Goal: Task Accomplishment & Management: Manage account settings

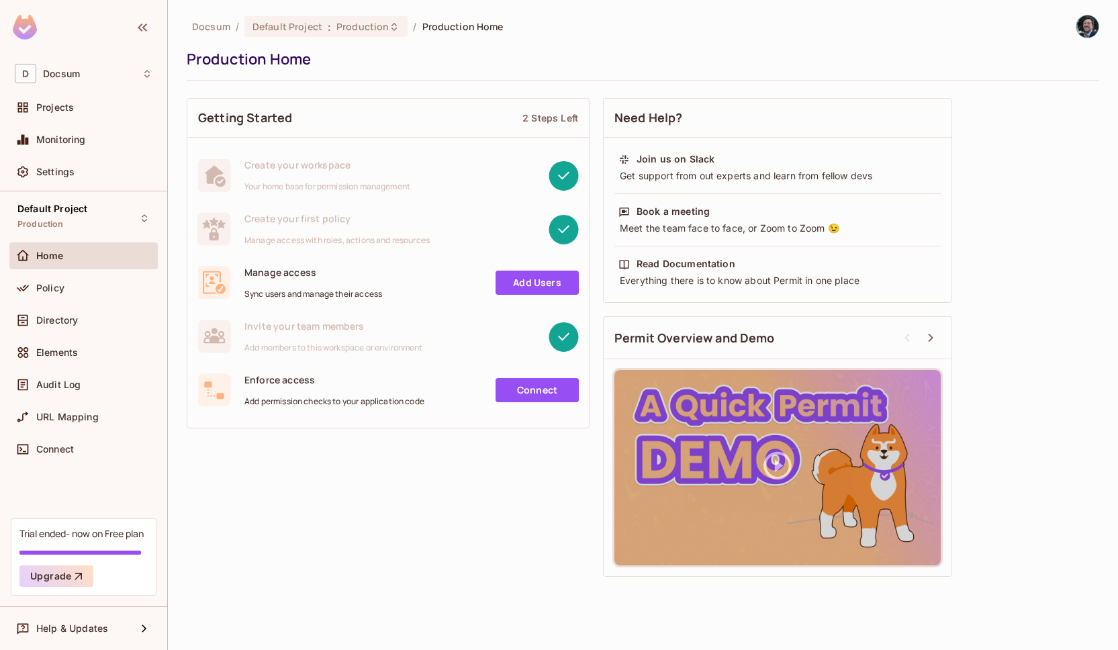
click at [538, 385] on link "Connect" at bounding box center [536, 390] width 83 height 24
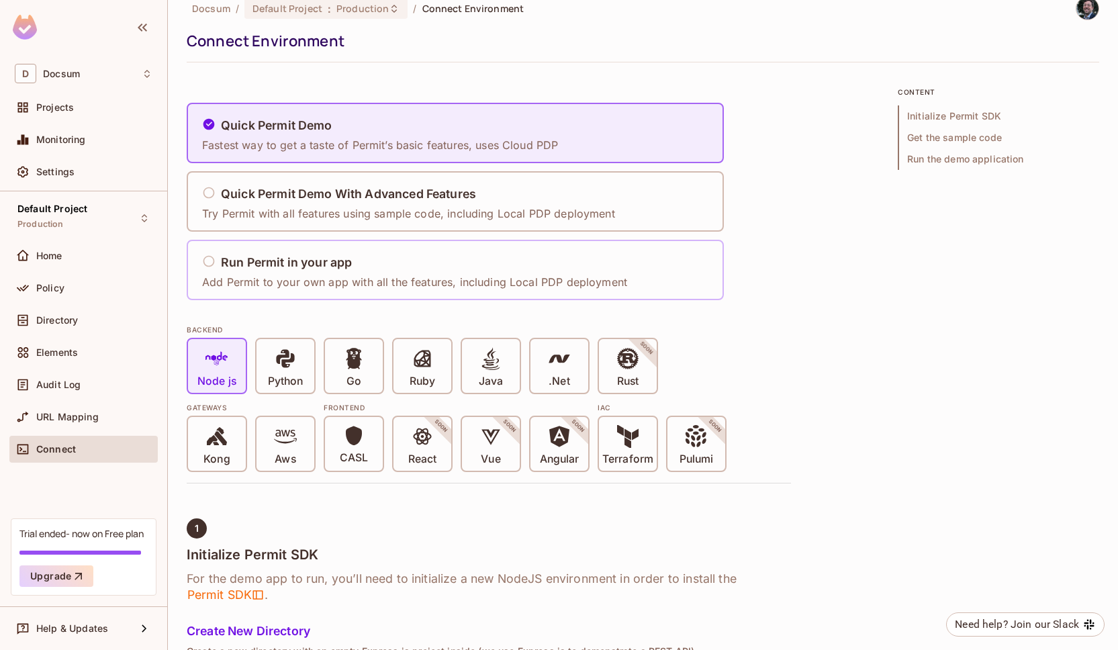
click at [414, 283] on p "Add Permit to your own app with all the features, including Local PDP deployment" at bounding box center [414, 282] width 425 height 15
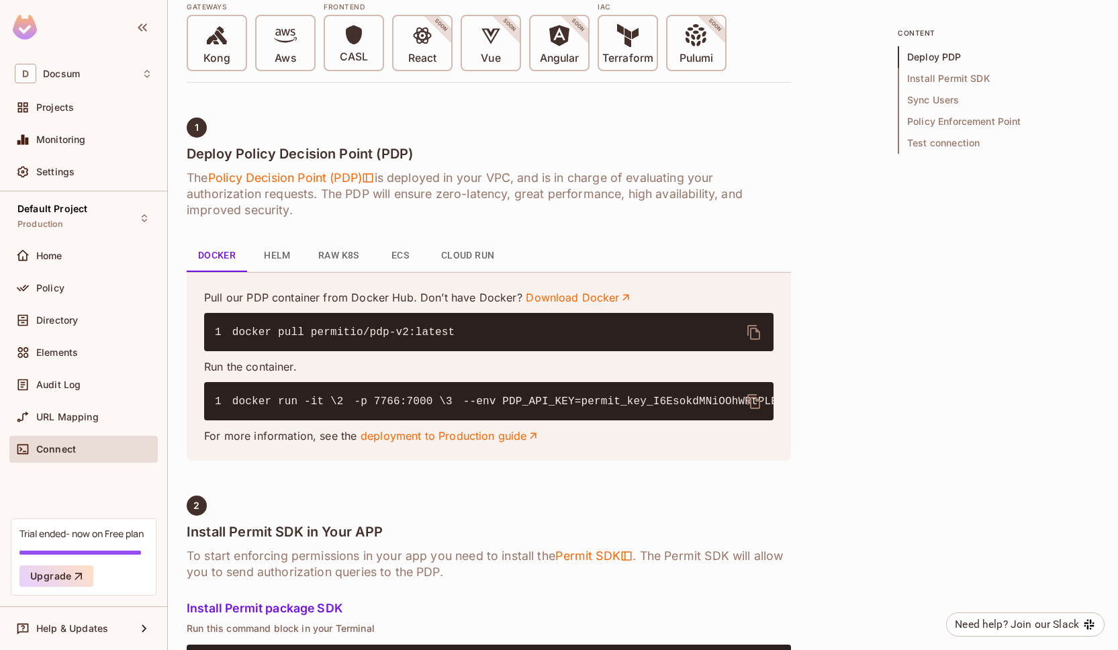
scroll to position [430, 0]
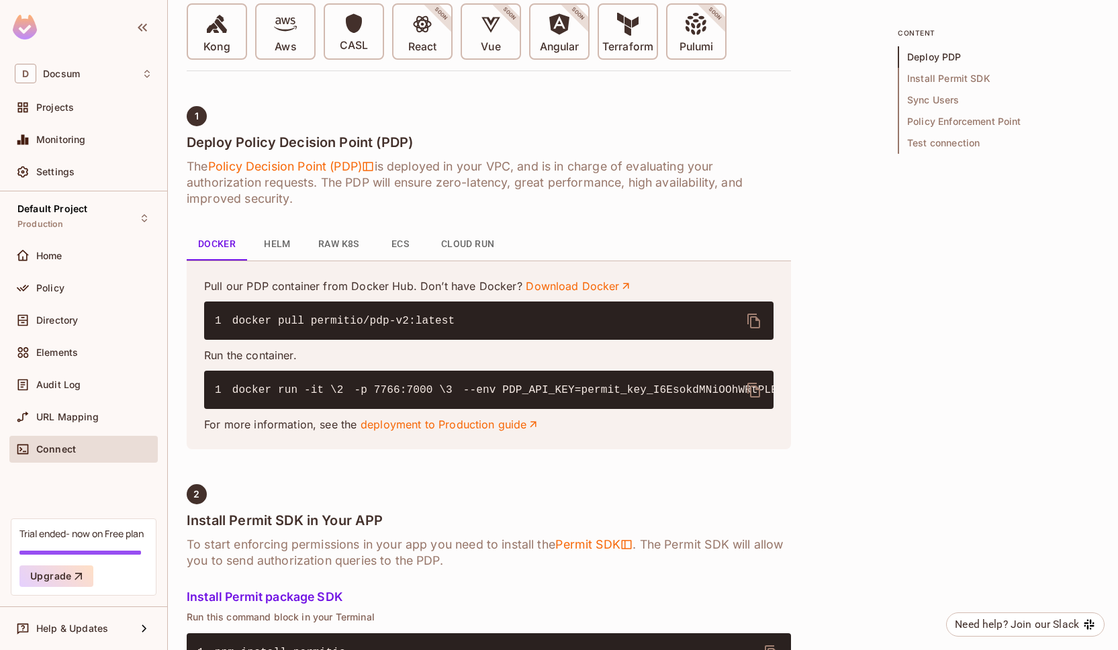
click at [276, 246] on button "Helm" at bounding box center [277, 244] width 60 height 32
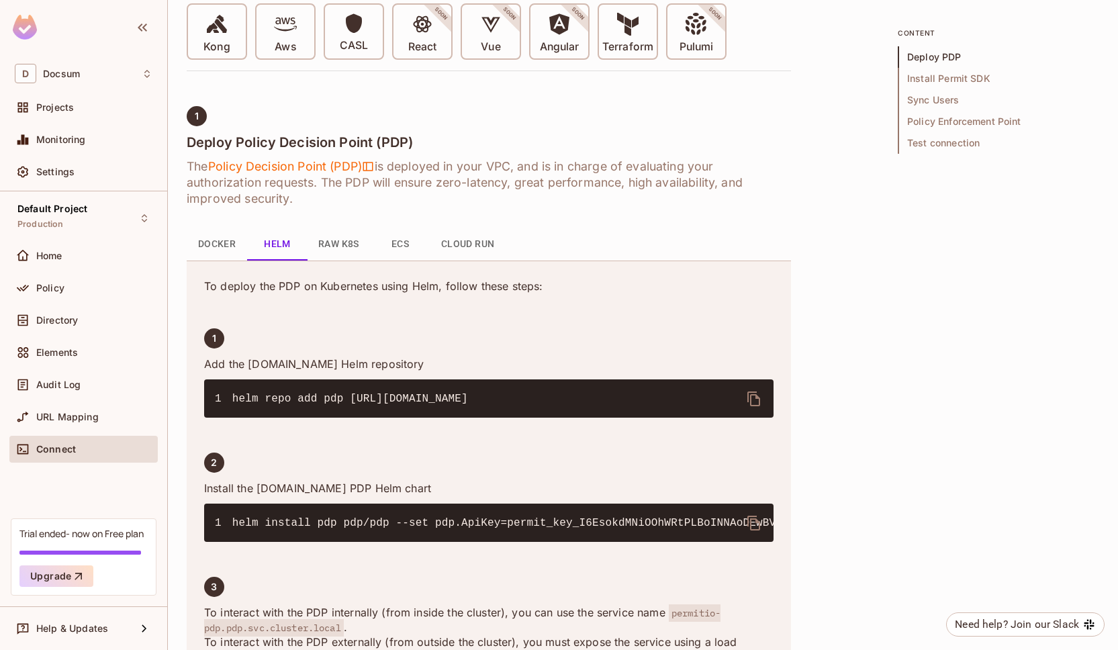
click at [217, 237] on button "Docker" at bounding box center [217, 244] width 60 height 32
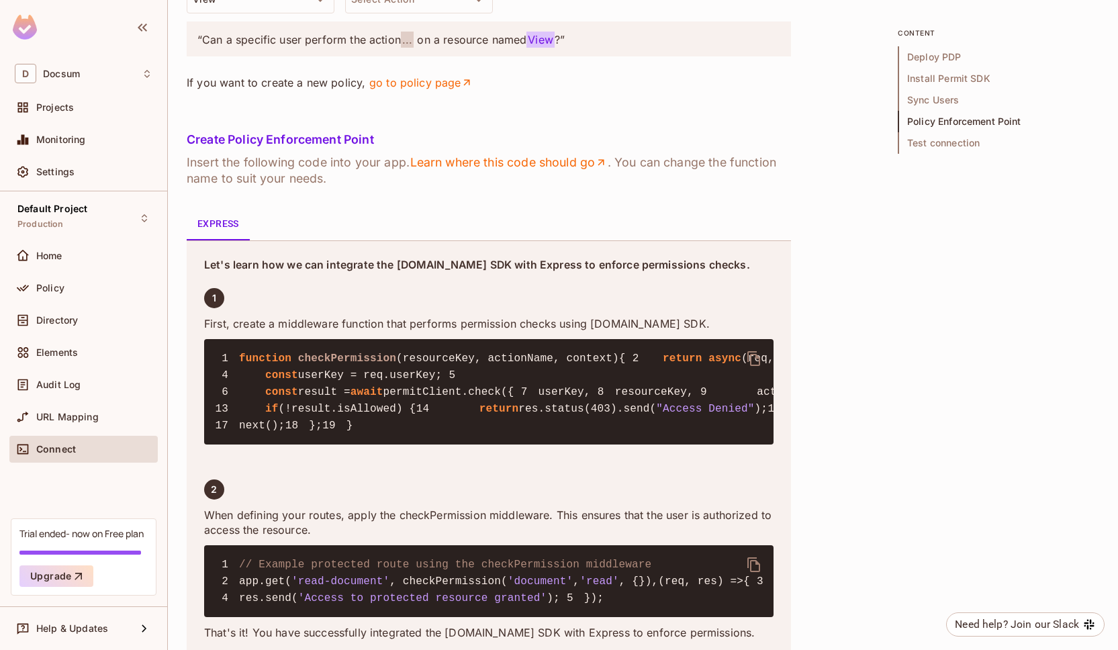
scroll to position [1913, 0]
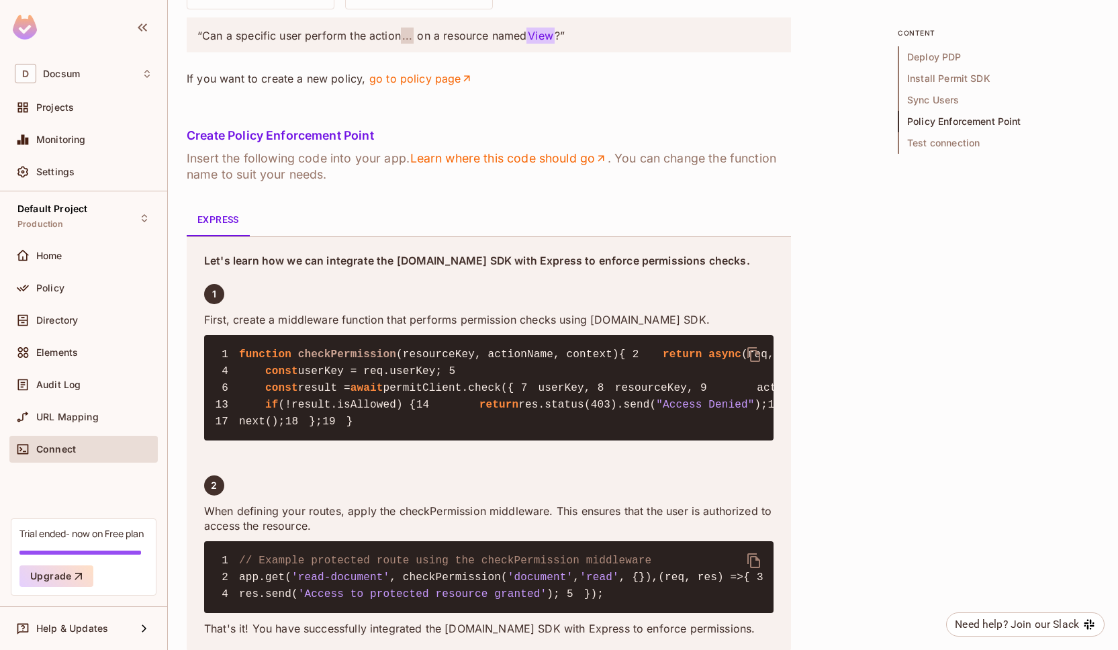
click at [444, 43] on p "“Can a specific user perform the action ... on a resource named View ?”" at bounding box center [488, 35] width 583 height 15
click at [550, 44] on span "View" at bounding box center [540, 36] width 28 height 16
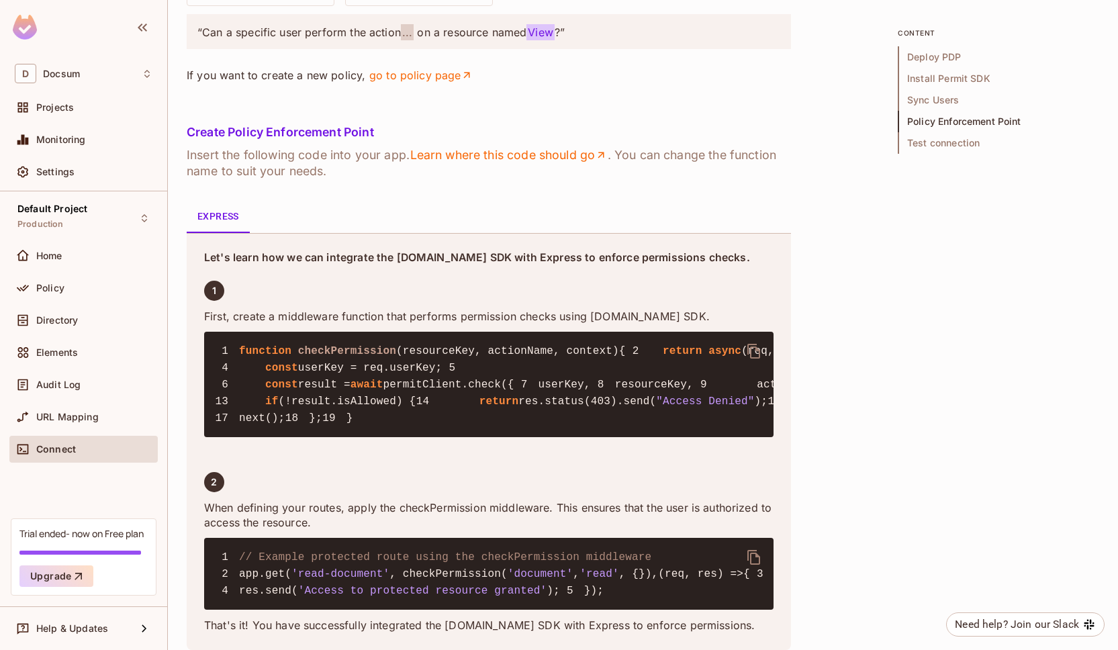
scroll to position [1924, 0]
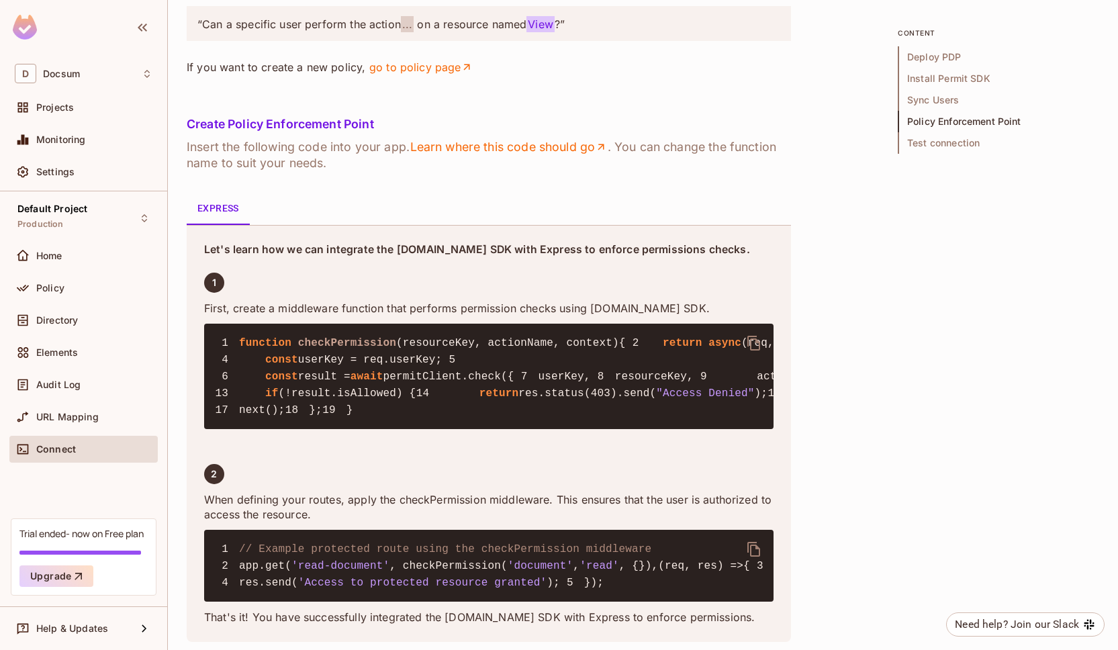
click at [399, 248] on div at bounding box center [559, 325] width 1118 height 650
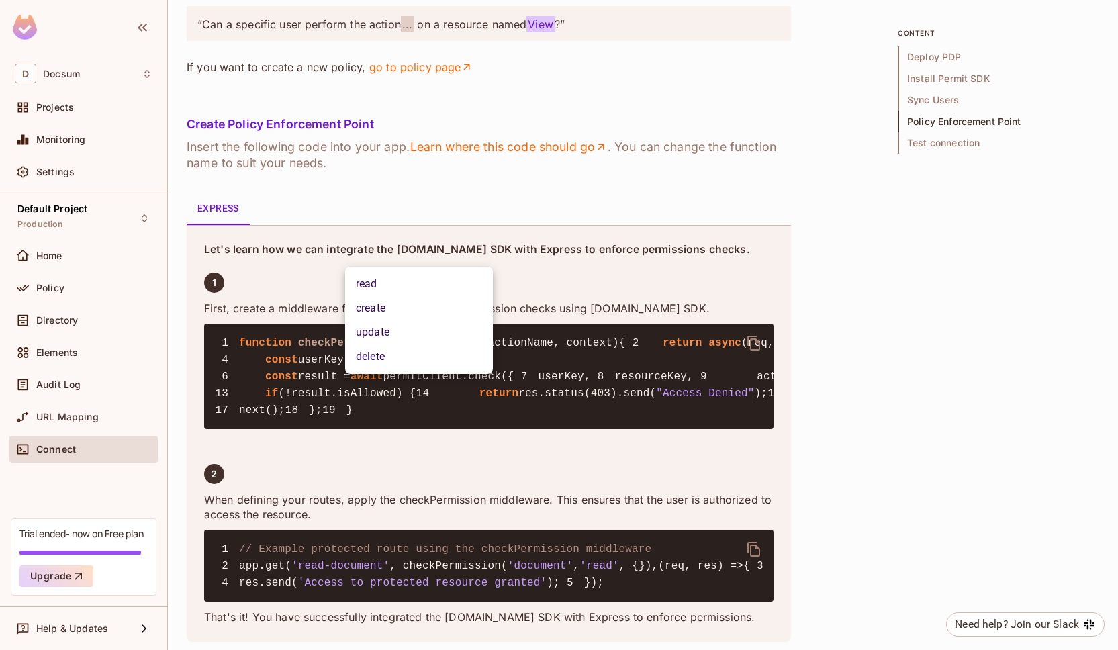
click at [477, 226] on div at bounding box center [559, 325] width 1118 height 650
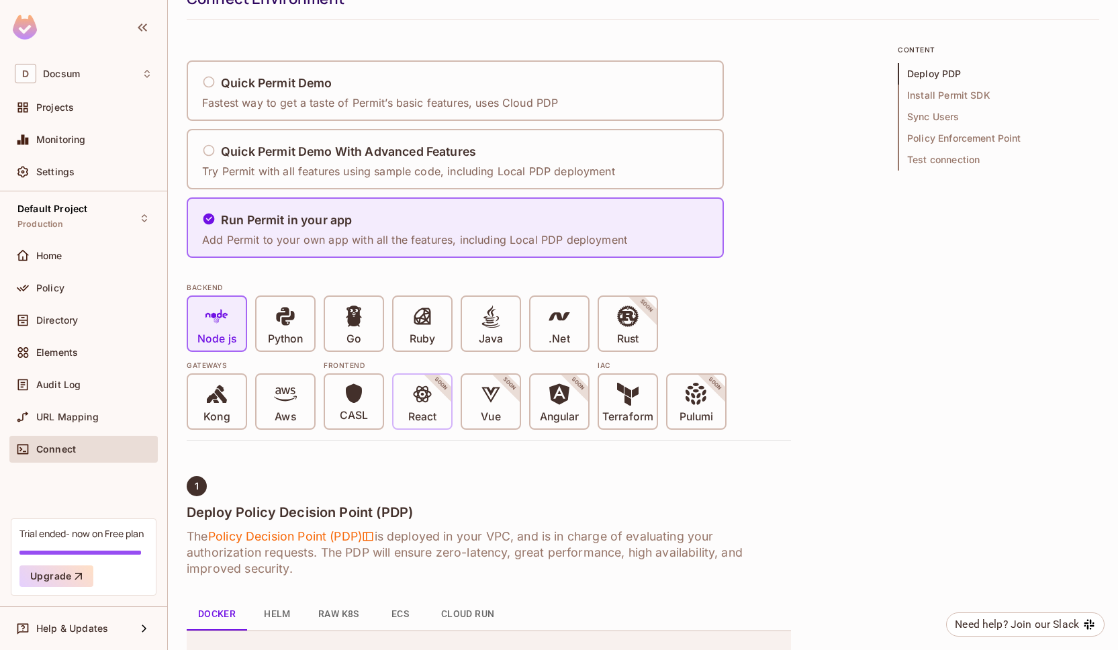
scroll to position [64, 0]
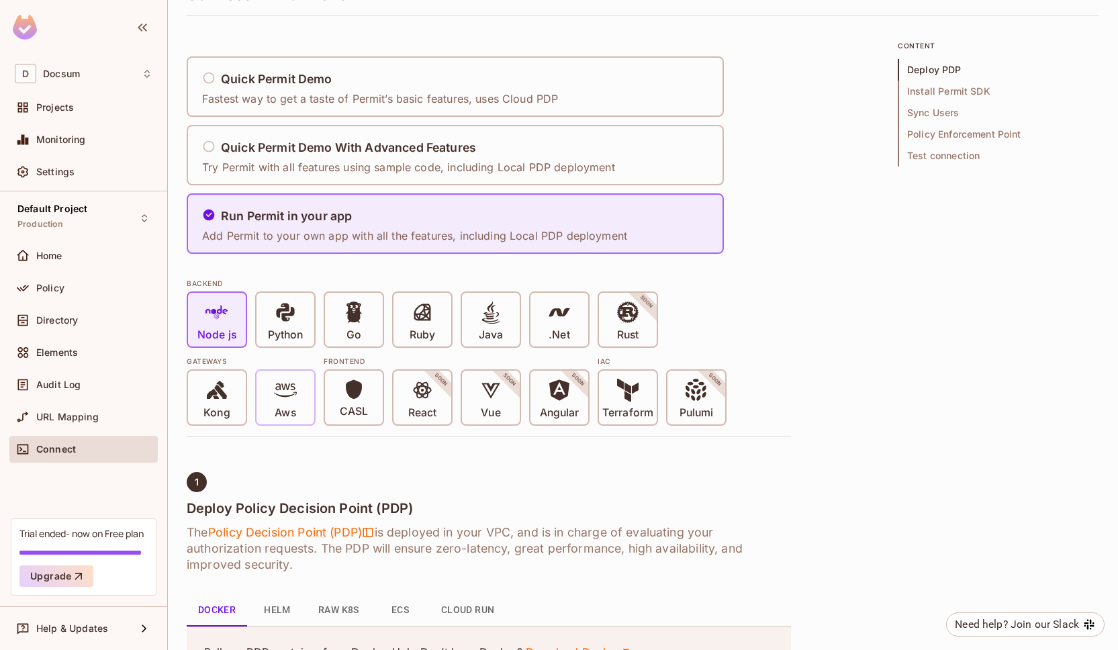
click at [297, 398] on div "Aws" at bounding box center [285, 398] width 58 height 54
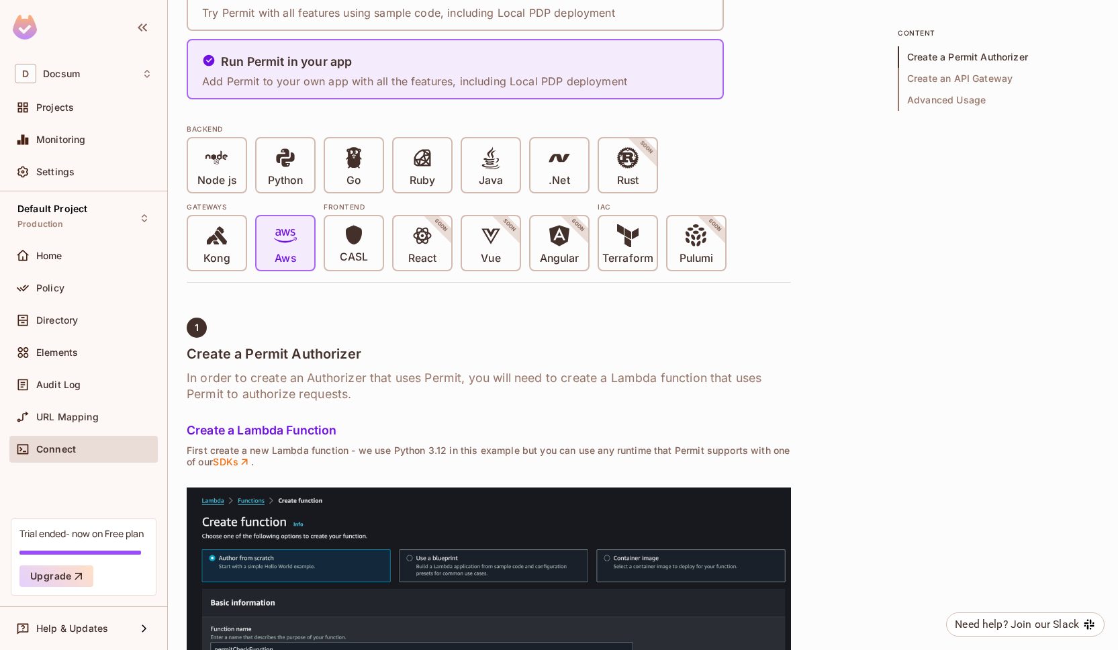
scroll to position [0, 0]
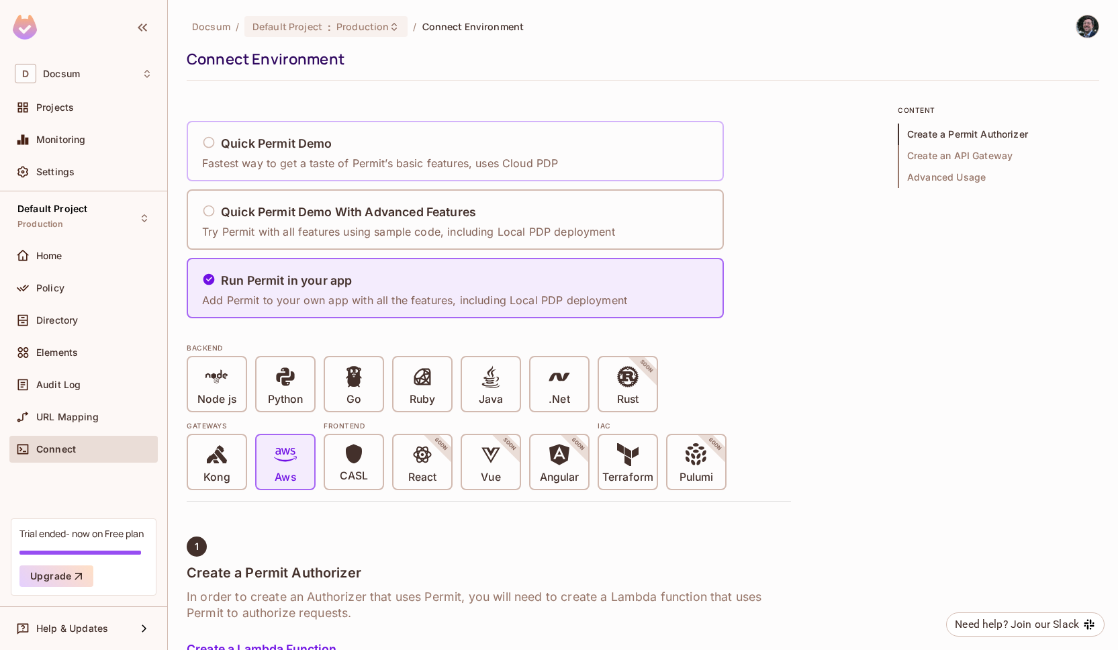
click at [276, 142] on h5 "Quick Permit Demo" at bounding box center [276, 143] width 111 height 13
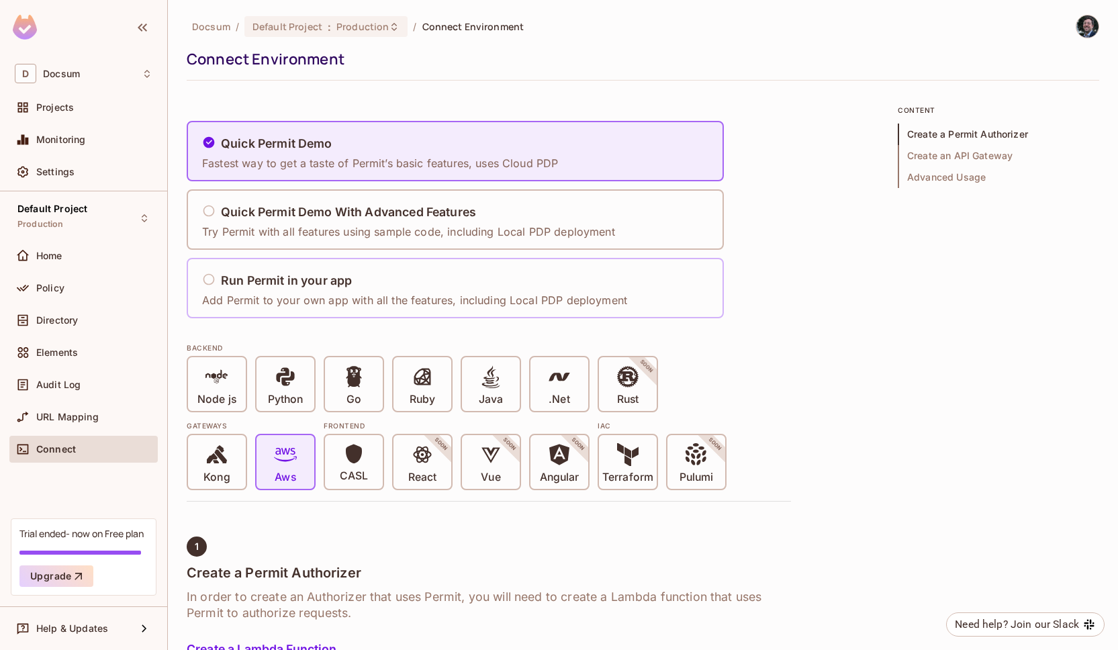
click at [314, 290] on div "Run Permit in your app Add Permit to your own app with all the features, includ…" at bounding box center [414, 289] width 425 height 40
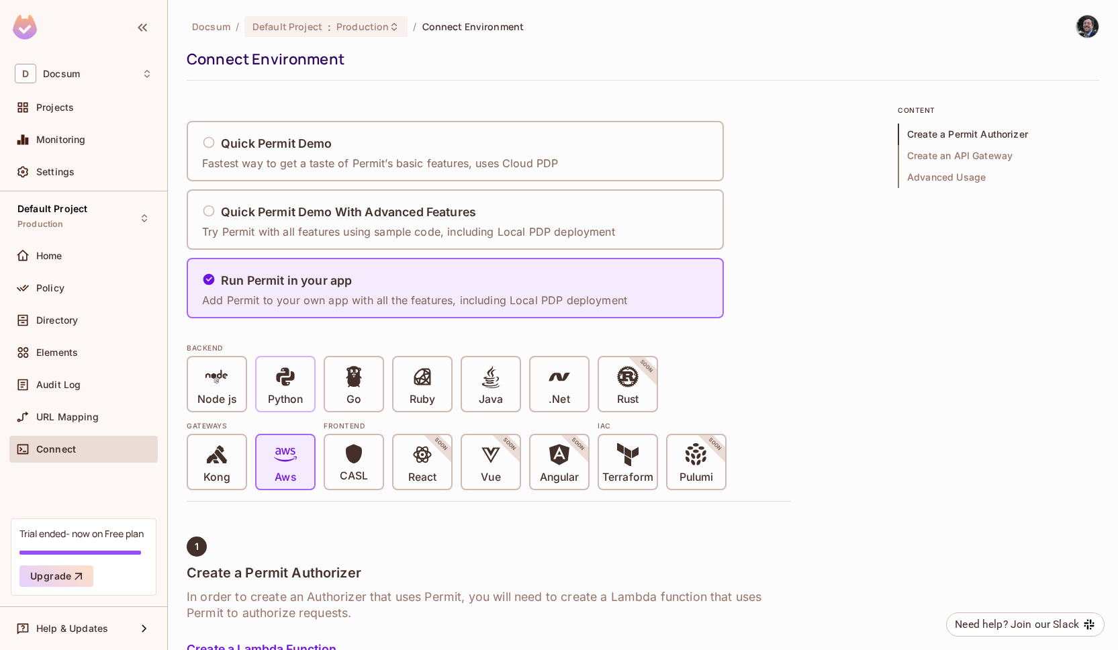
click at [293, 385] on icon at bounding box center [285, 376] width 23 height 23
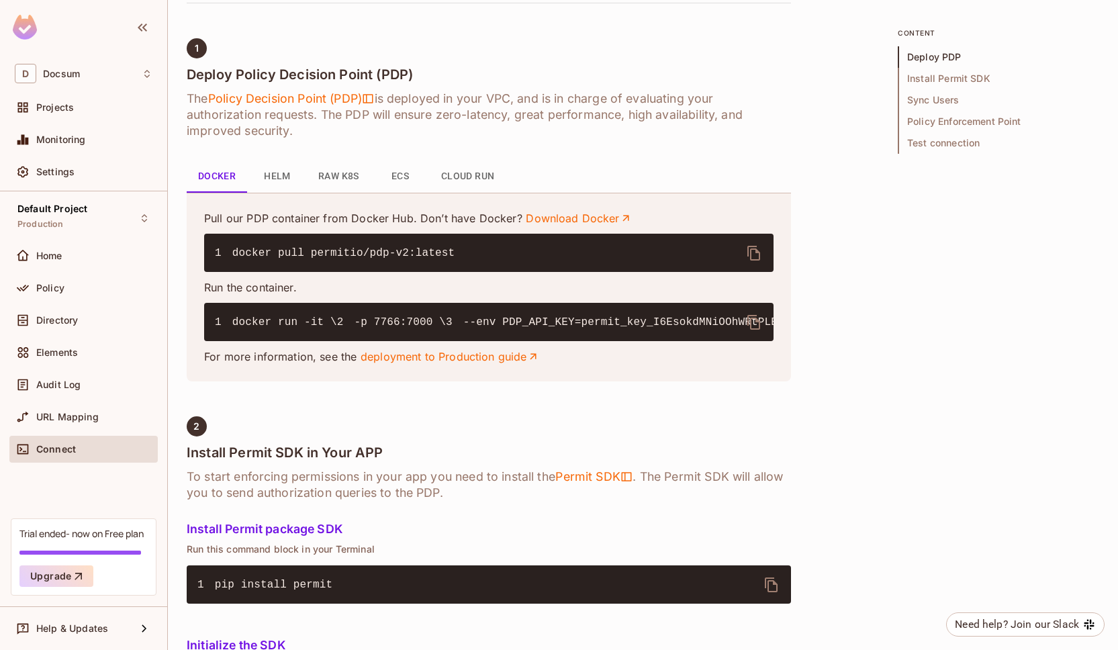
scroll to position [495, 0]
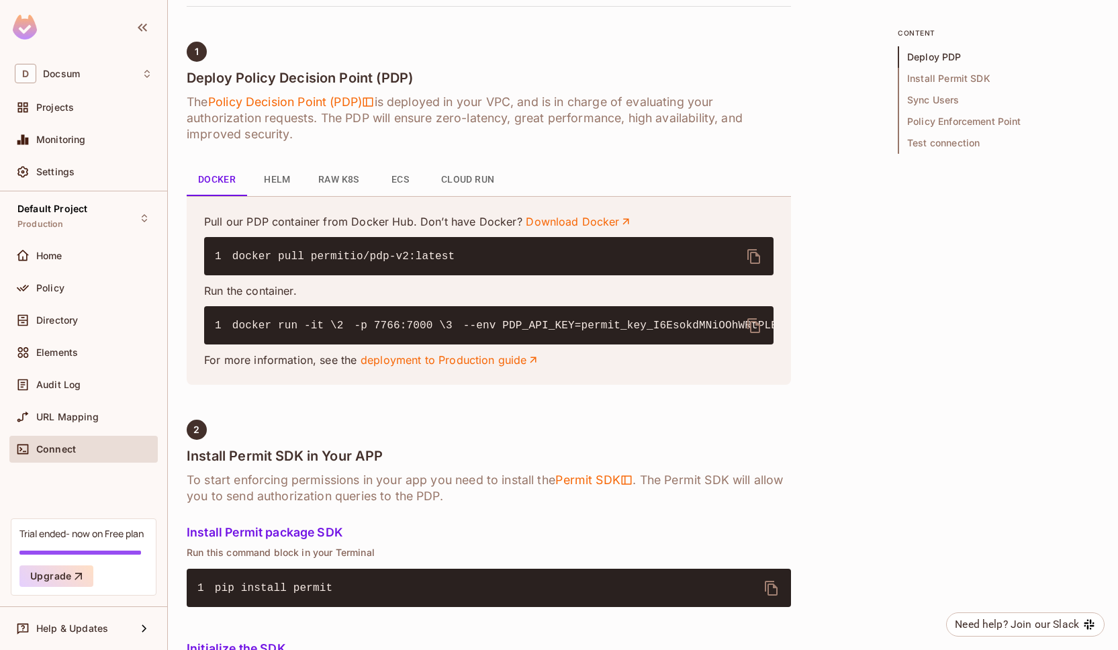
click at [429, 367] on div "Pull our PDP container from Docker Hub. Don’t have Docker? Download Docker 1 do…" at bounding box center [488, 290] width 569 height 153
click at [422, 367] on link "deployment to Production guide" at bounding box center [450, 359] width 179 height 15
click at [76, 253] on div "Home" at bounding box center [94, 255] width 116 height 11
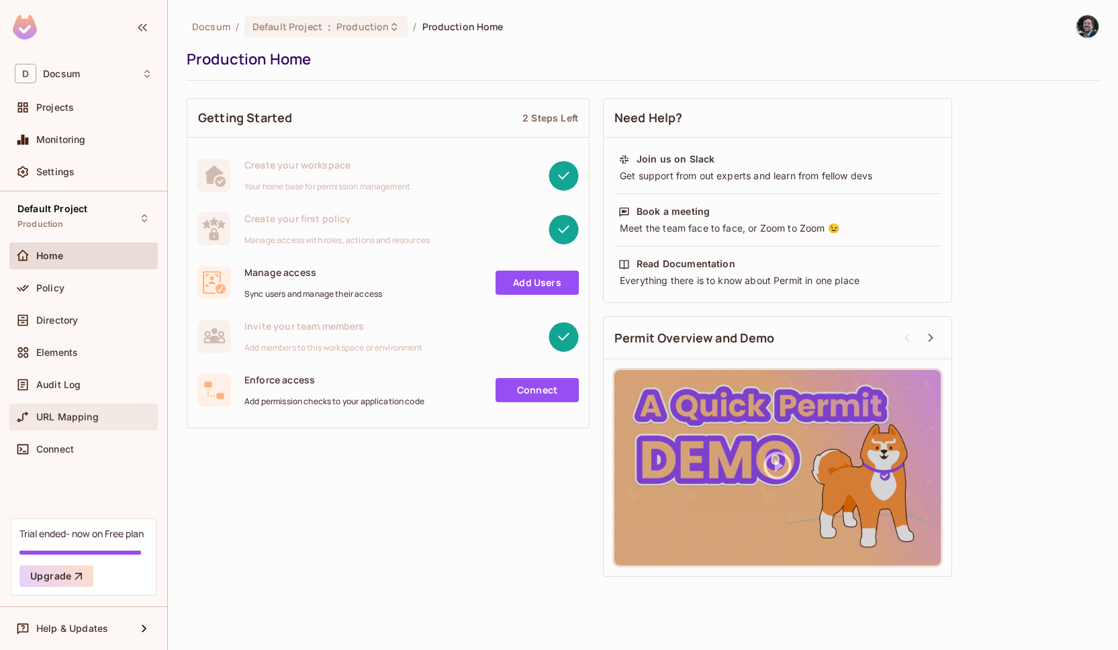
click at [73, 412] on span "URL Mapping" at bounding box center [67, 417] width 62 height 11
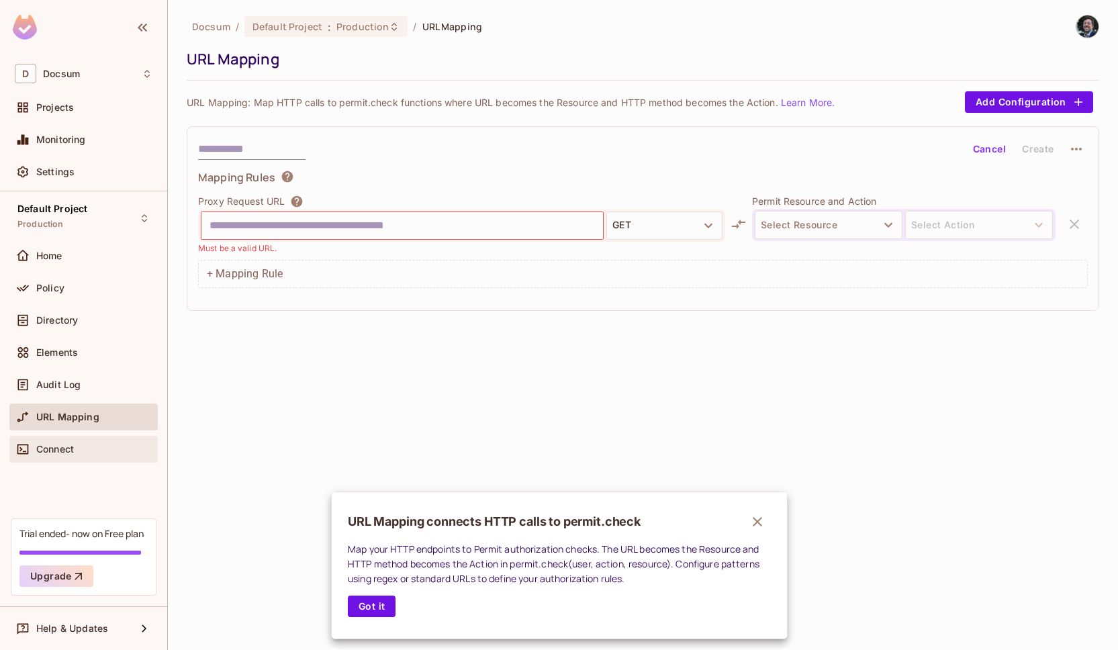
click at [81, 443] on div at bounding box center [559, 325] width 1118 height 650
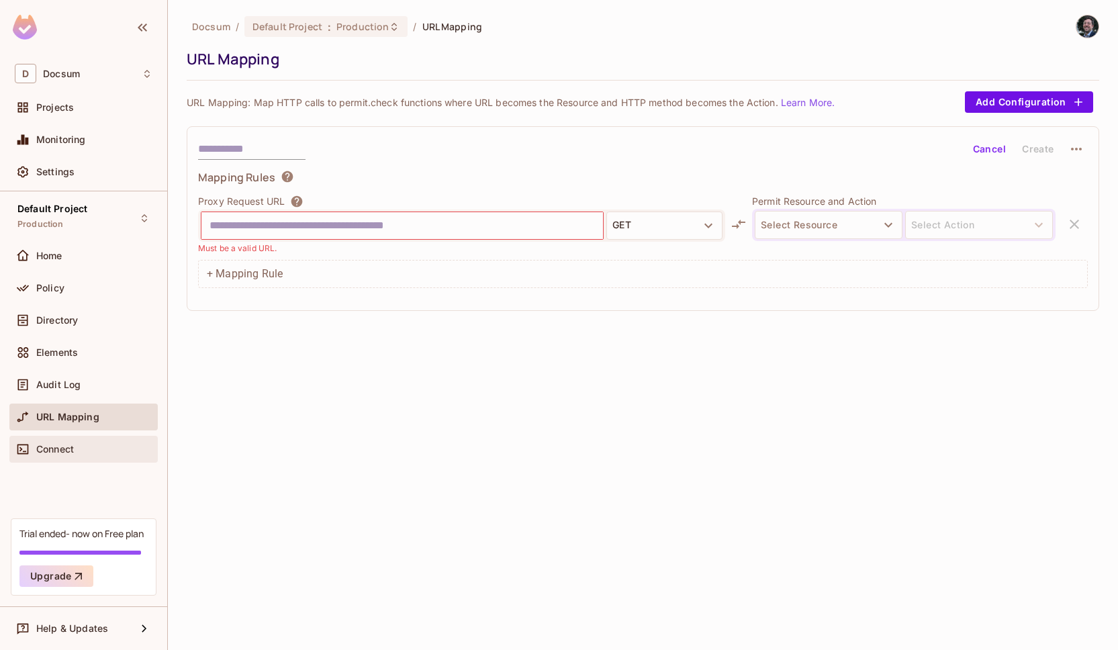
click at [81, 444] on div "Connect" at bounding box center [94, 449] width 116 height 11
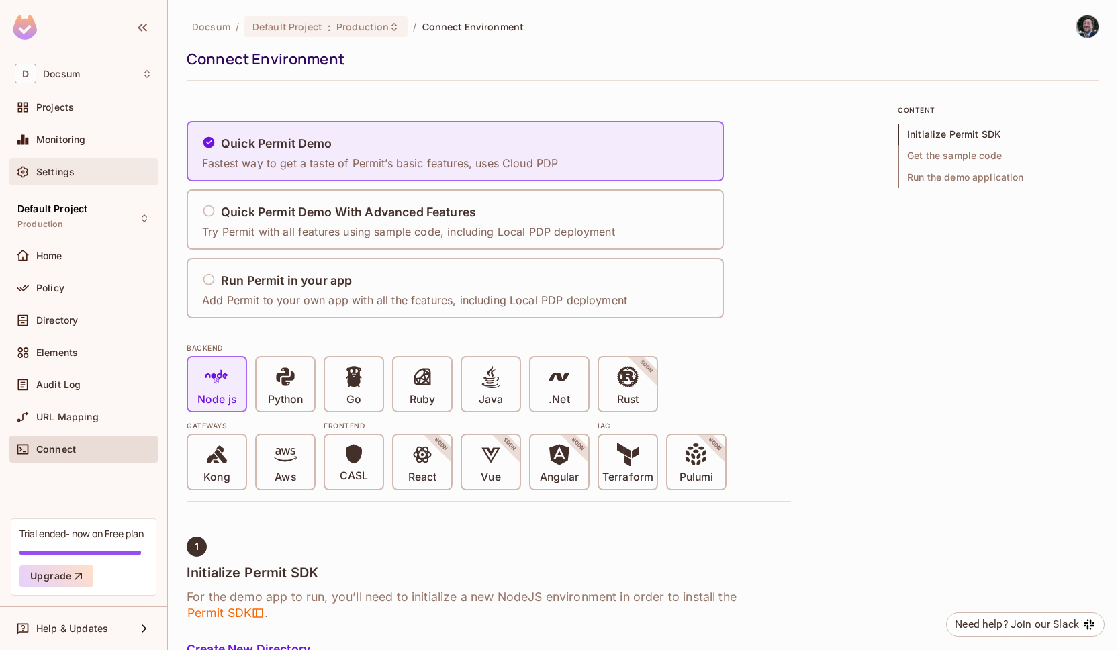
click at [111, 176] on div "Settings" at bounding box center [94, 172] width 116 height 11
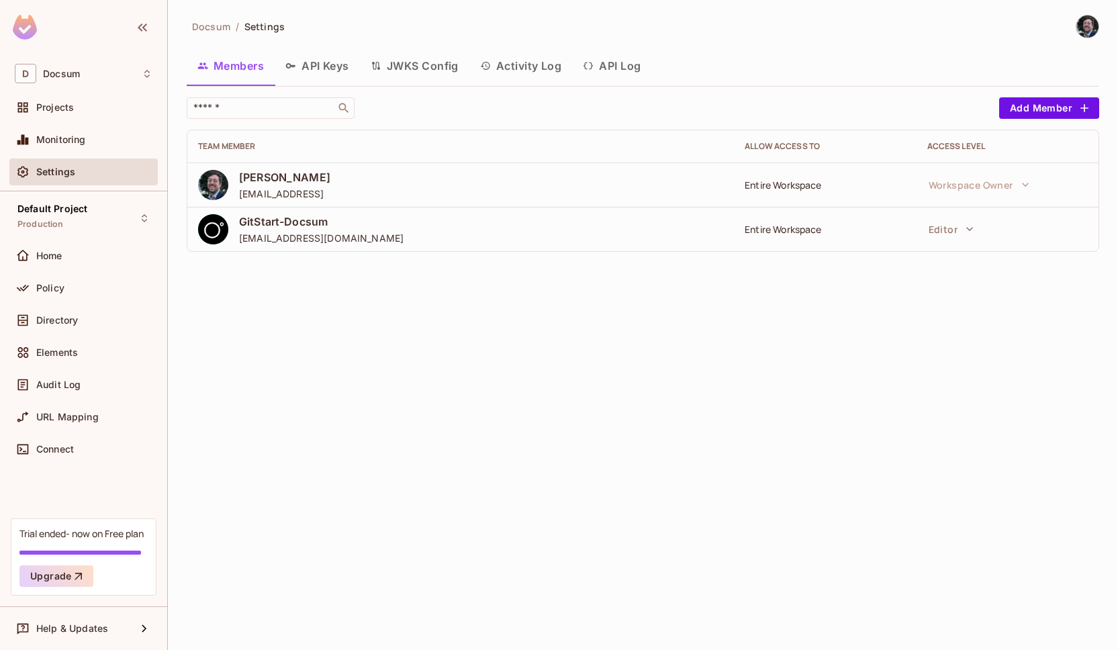
click at [348, 67] on button "API Keys" at bounding box center [317, 66] width 85 height 34
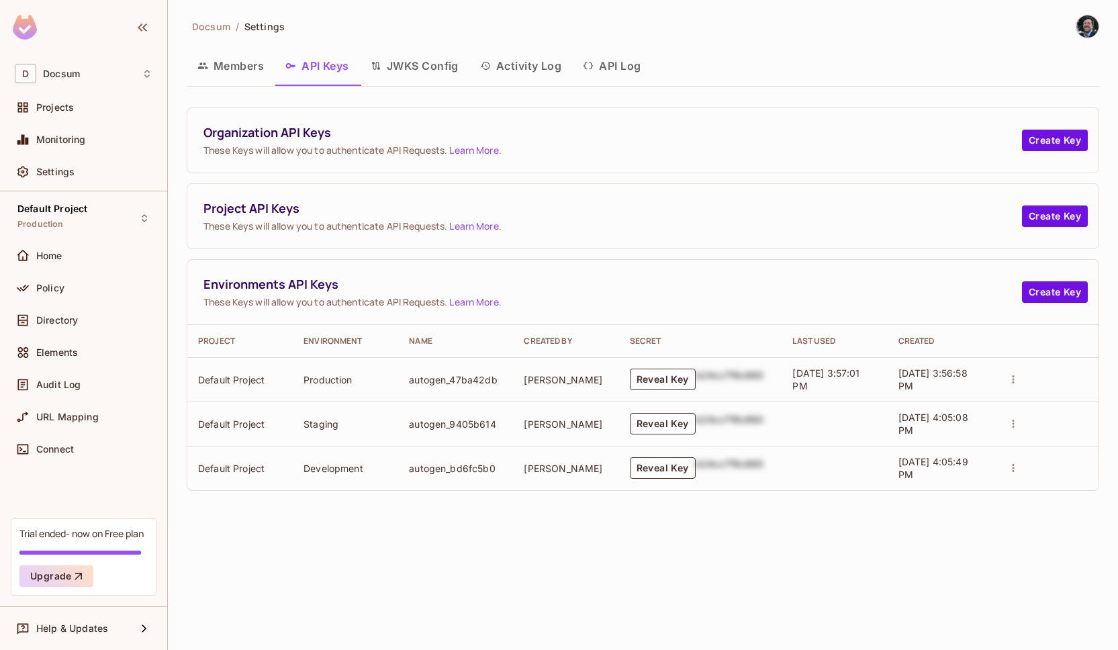
click at [669, 463] on button "Reveal Key" at bounding box center [663, 467] width 66 height 21
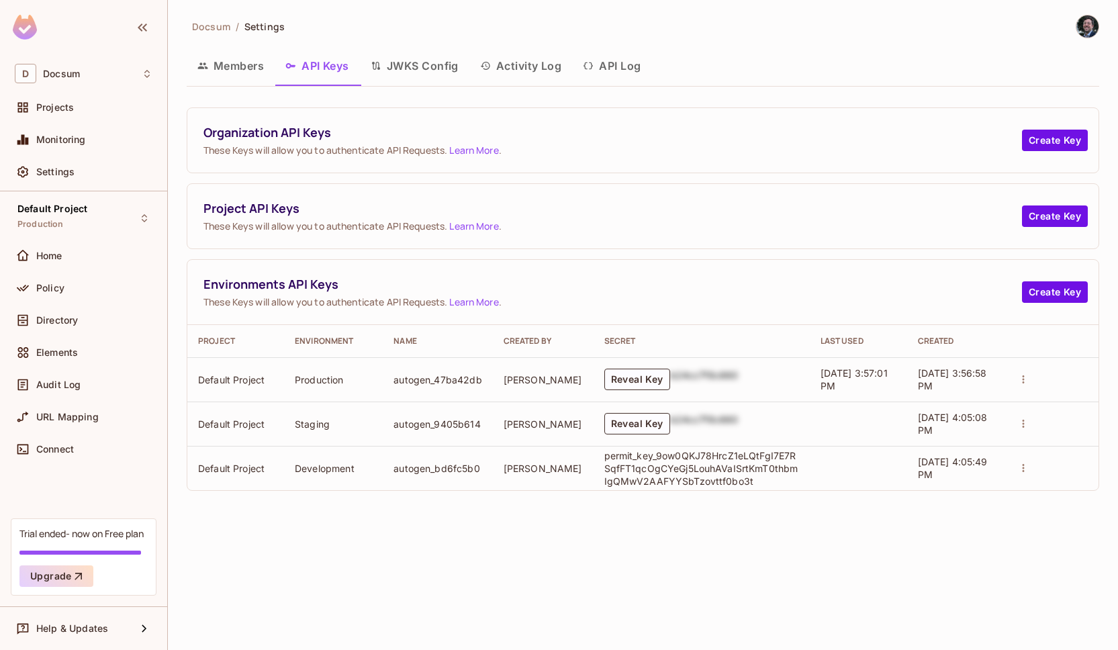
click at [444, 535] on div "Docsum / Settings Members API Keys JWKS Config Activity Log API Log Organizatio…" at bounding box center [643, 325] width 950 height 650
click at [618, 422] on button "Reveal Key" at bounding box center [637, 423] width 66 height 21
click at [696, 421] on p "permit_key_w0zq33vOi4wE6HcjRNTX2XDC6BFamtDG5fHUG6kZfc2gKMnuGVXzrgIRaZh9XXu1vtES…" at bounding box center [701, 424] width 195 height 38
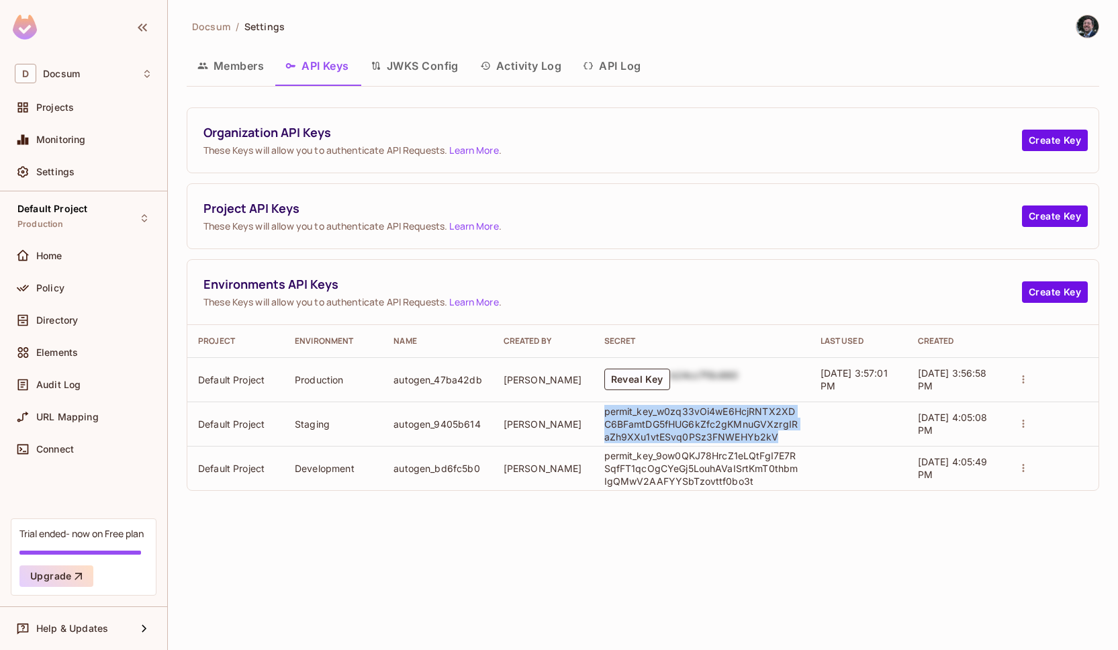
click at [696, 421] on p "permit_key_w0zq33vOi4wE6HcjRNTX2XDC6BFamtDG5fHUG6kZfc2gKMnuGVXzrgIRaZh9XXu1vtES…" at bounding box center [701, 424] width 195 height 38
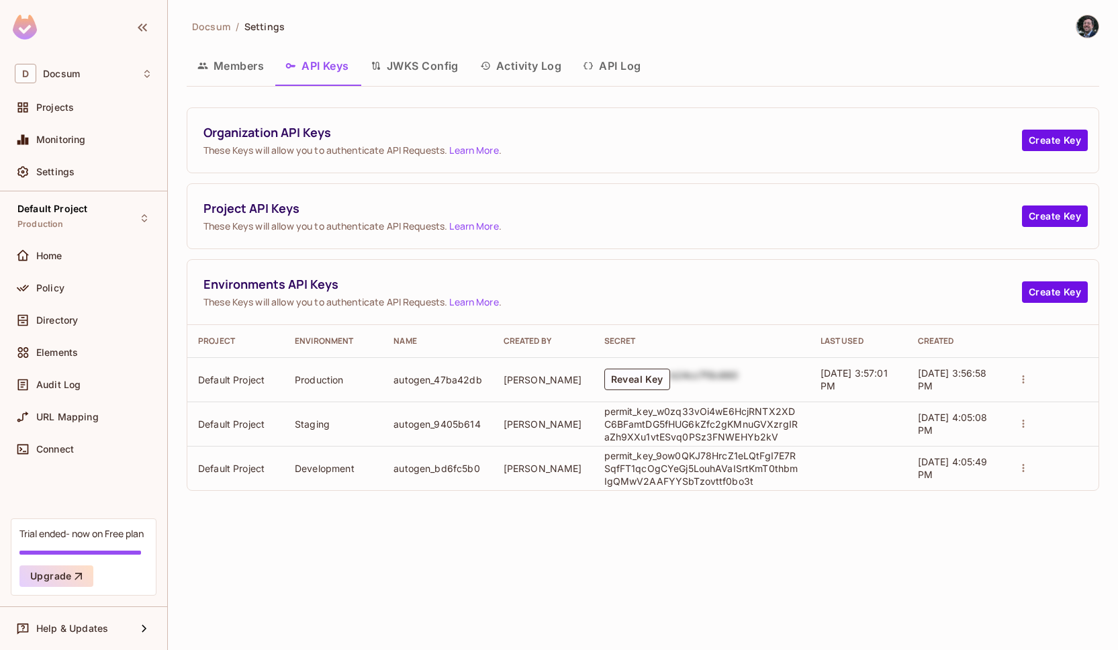
click at [666, 534] on div "Docsum / Settings Members API Keys JWKS Config Activity Log API Log Organizatio…" at bounding box center [643, 325] width 950 height 650
click at [665, 430] on p "permit_key_w0zq33vOi4wE6HcjRNTX2XDC6BFamtDG5fHUG6kZfc2gKMnuGVXzrgIRaZh9XXu1vtES…" at bounding box center [701, 424] width 195 height 38
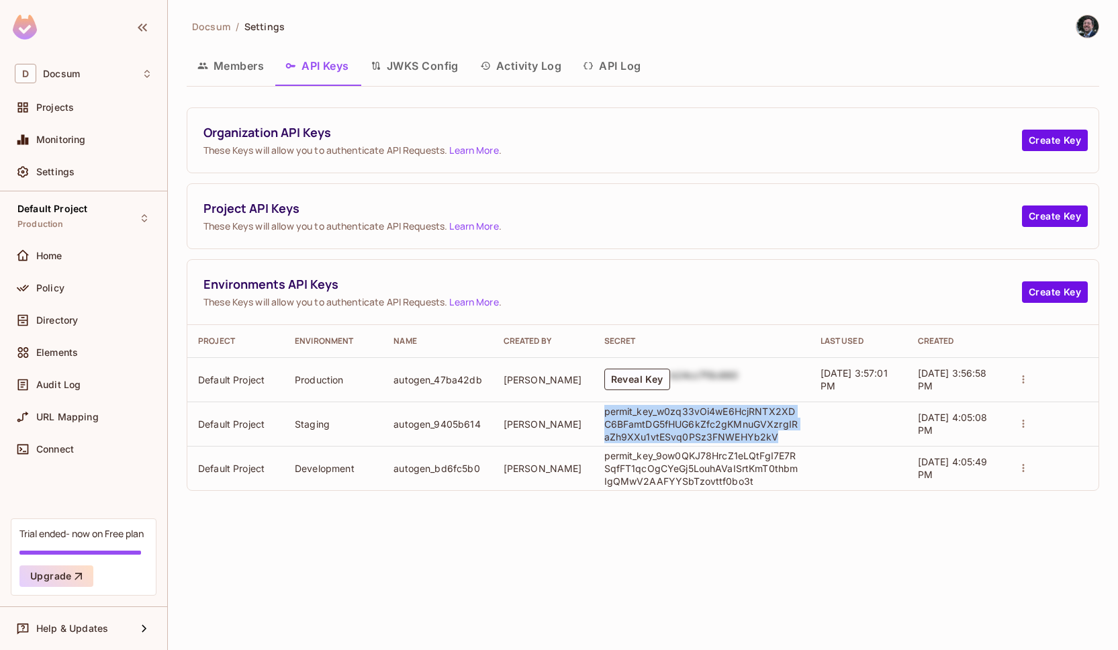
click at [665, 430] on p "permit_key_w0zq33vOi4wE6HcjRNTX2XDC6BFamtDG5fHUG6kZfc2gKMnuGVXzrgIRaZh9XXu1vtES…" at bounding box center [701, 424] width 195 height 38
copy p "permit_key_w0zq33vOi4wE6HcjRNTX2XDC6BFamtDG5fHUG6kZfc2gKMnuGVXzrgIRaZh9XXu1vtES…"
click at [633, 383] on button "Reveal Key" at bounding box center [637, 379] width 66 height 21
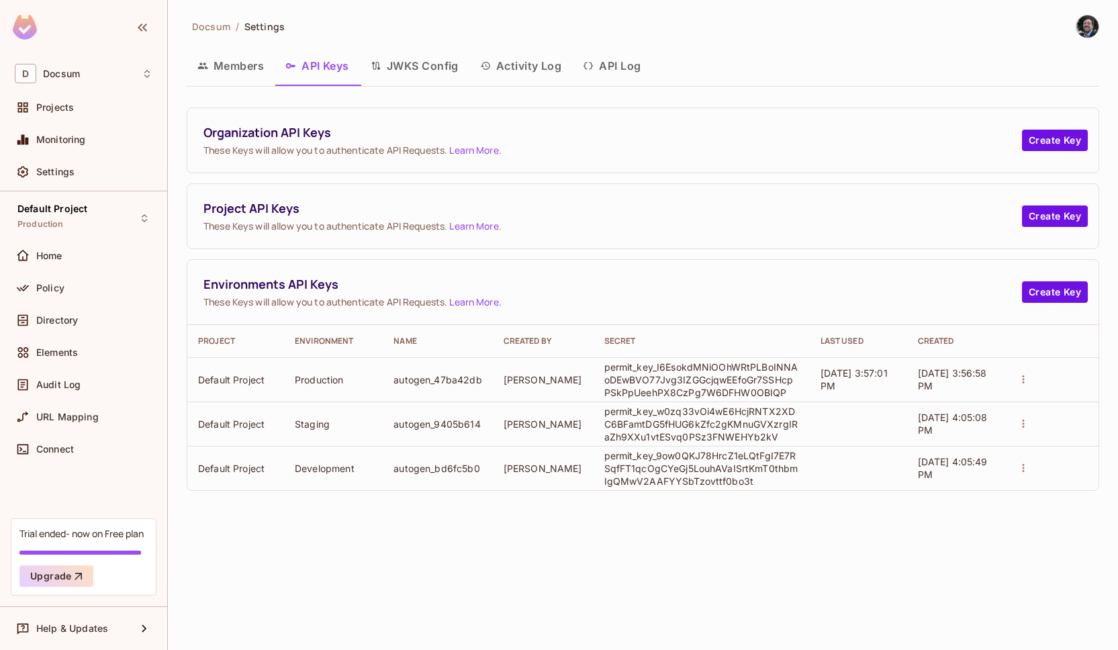
click at [677, 373] on p "permit_key_I6EsokdMNiOOhWRtPLBoINNAoDEwBVO77Jvg3IZGGcjqwEEfoGr7SSHcpPSkPpUeehPX…" at bounding box center [701, 380] width 195 height 38
copy p "permit_key_I6EsokdMNiOOhWRtPLBoINNAoDEwBVO77Jvg3IZGGcjqwEEfoGr7SSHcpPSkPpUeehPX…"
click at [379, 599] on div "Docsum / Settings Members API Keys JWKS Config Activity Log API Log Organizatio…" at bounding box center [643, 325] width 950 height 650
